Goal: Transaction & Acquisition: Purchase product/service

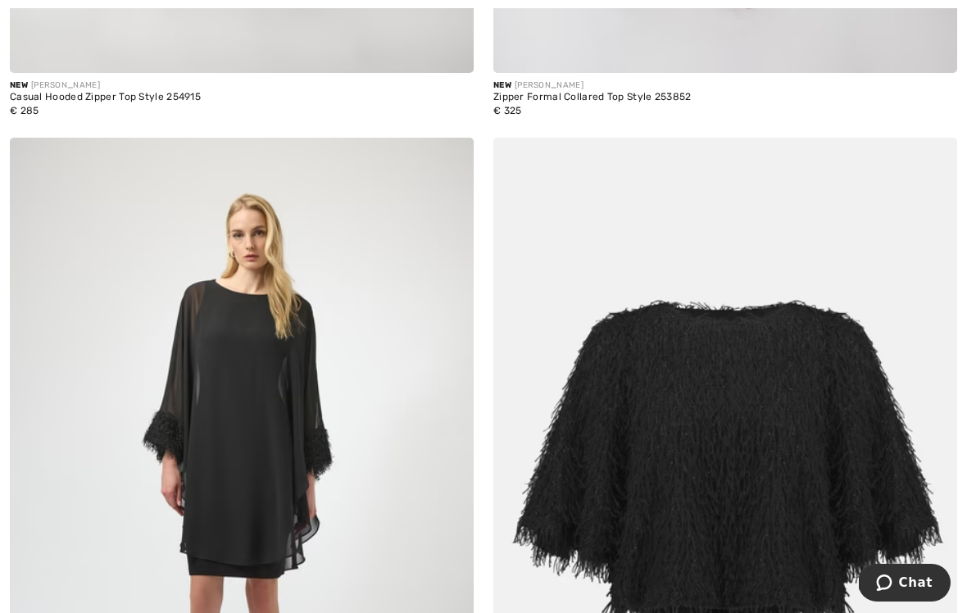
scroll to position [2684, 0]
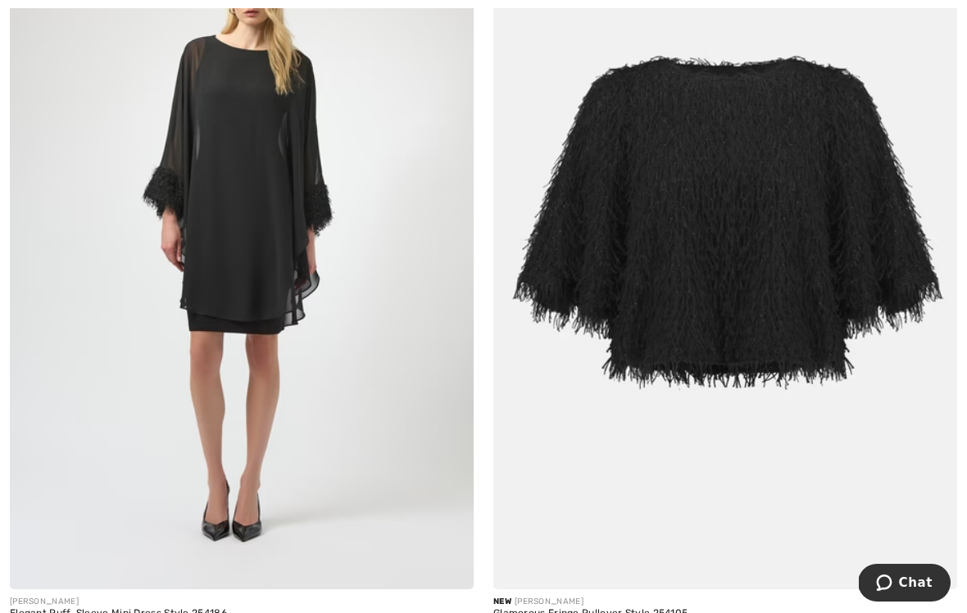
click at [715, 202] on img at bounding box center [725, 241] width 464 height 696
click at [722, 193] on img at bounding box center [725, 241] width 464 height 696
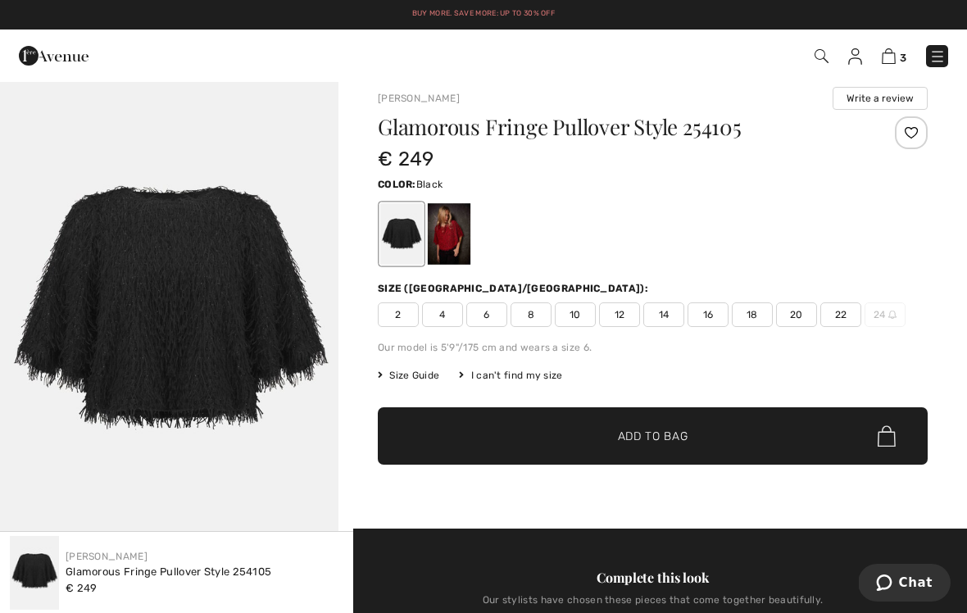
click at [443, 239] on div at bounding box center [449, 233] width 43 height 61
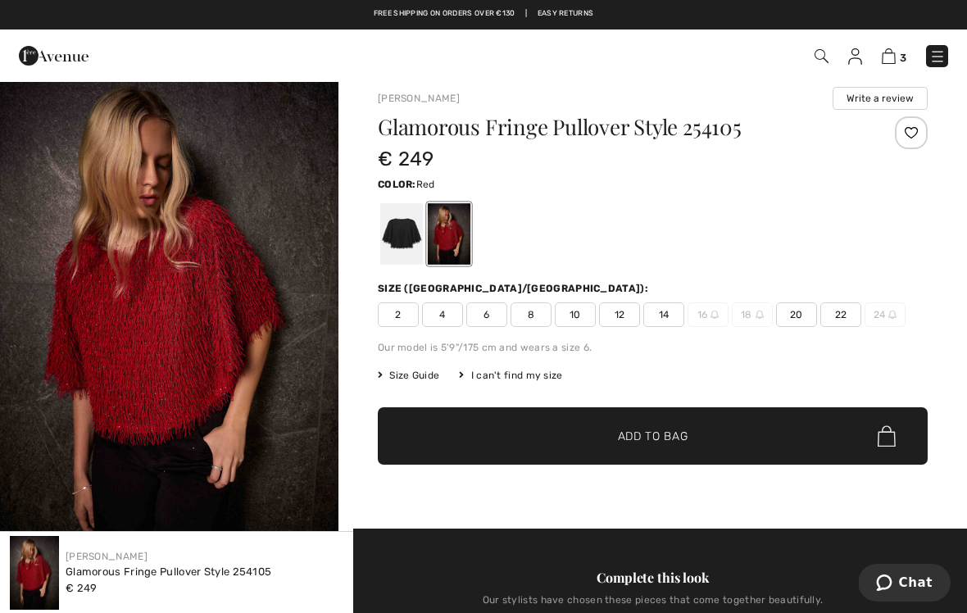
click at [890, 60] on img at bounding box center [889, 56] width 14 height 16
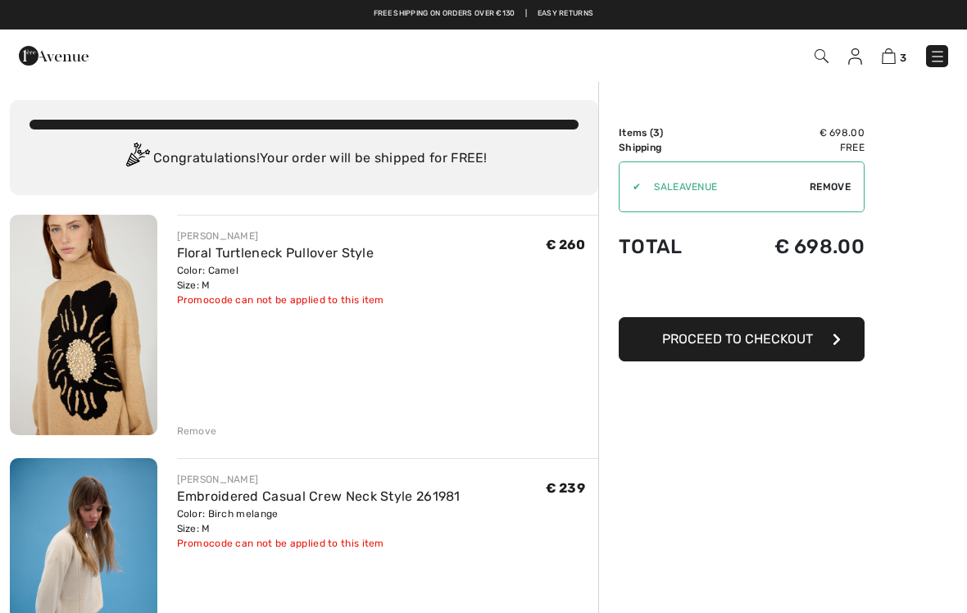
click at [649, 347] on button "Proceed to Checkout" at bounding box center [742, 339] width 246 height 44
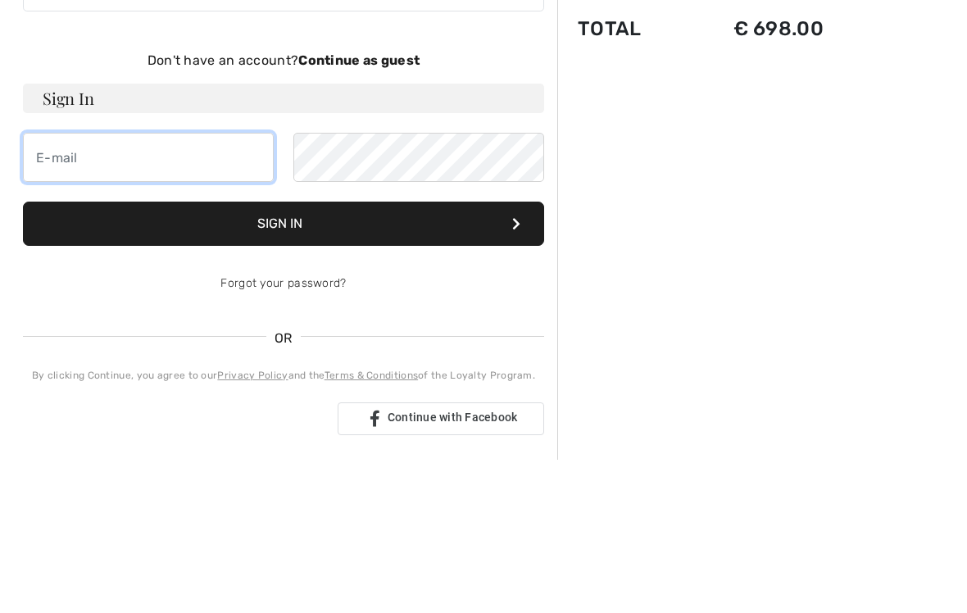
type input "[PERSON_NAME][EMAIL_ADDRESS][DOMAIN_NAME]"
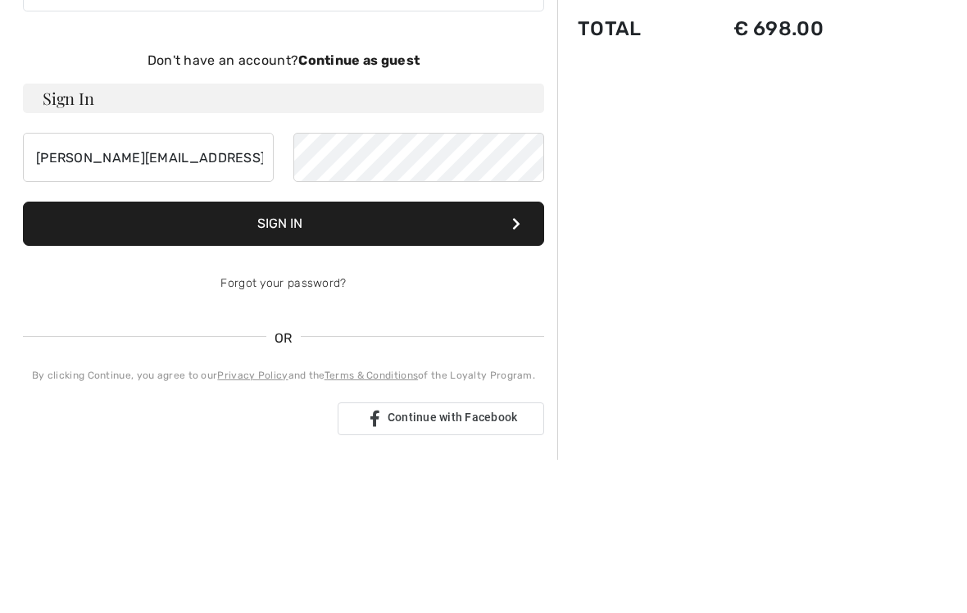
click at [284, 356] on button "Sign In" at bounding box center [283, 378] width 521 height 44
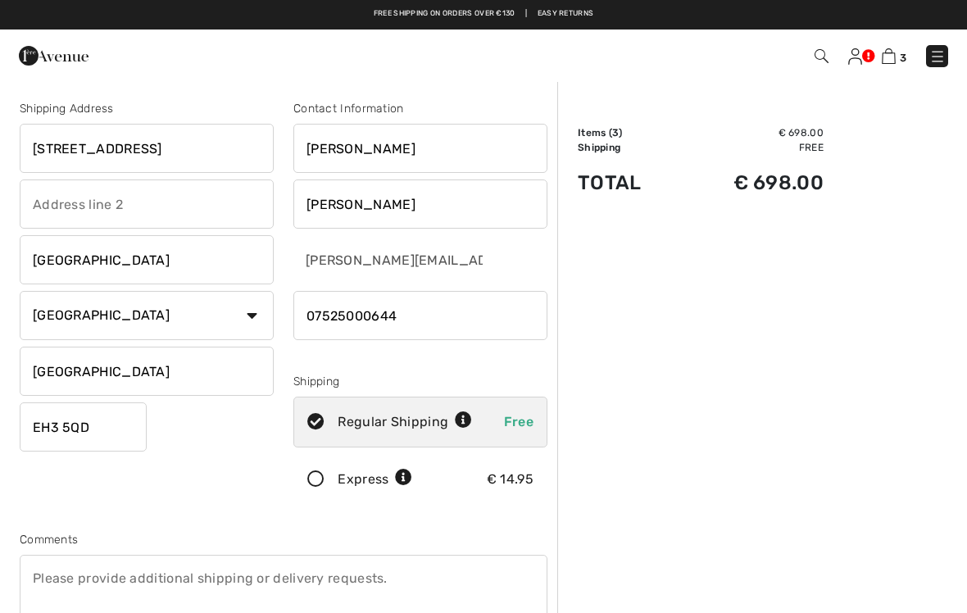
click at [56, 105] on div "Shipping Address" at bounding box center [147, 108] width 254 height 17
